Goal: Check status: Check status

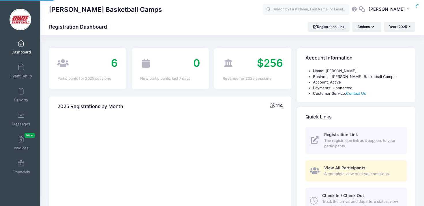
select select
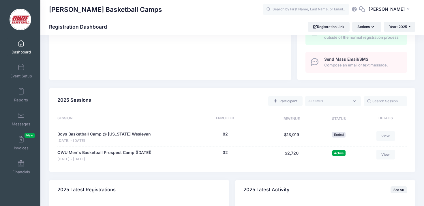
scroll to position [306, 0]
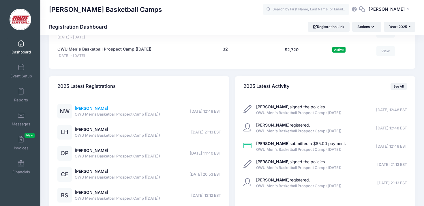
click at [92, 106] on link "[PERSON_NAME]" at bounding box center [91, 108] width 33 height 5
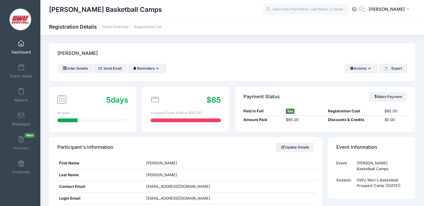
click at [160, 49] on div "[PERSON_NAME]" at bounding box center [232, 53] width 367 height 20
